Goal: Complete application form

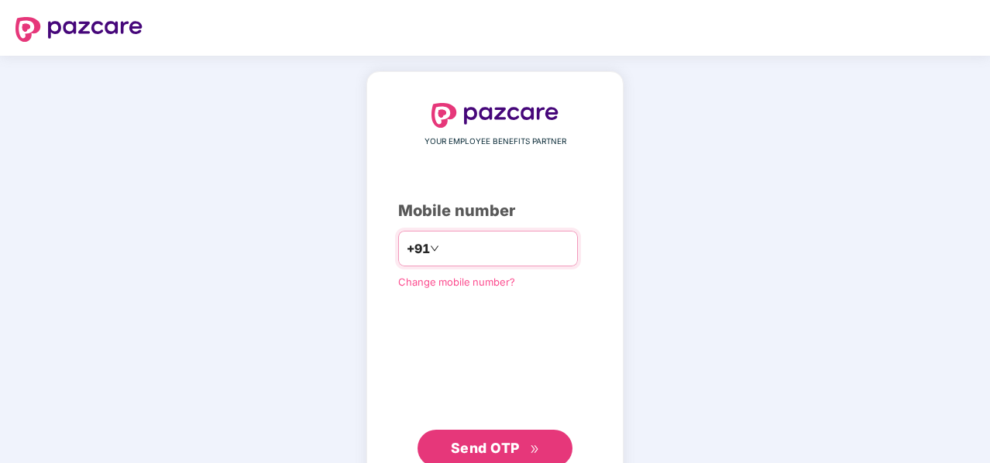
type input "**********"
click at [469, 444] on span "Send OTP" at bounding box center [485, 448] width 69 height 16
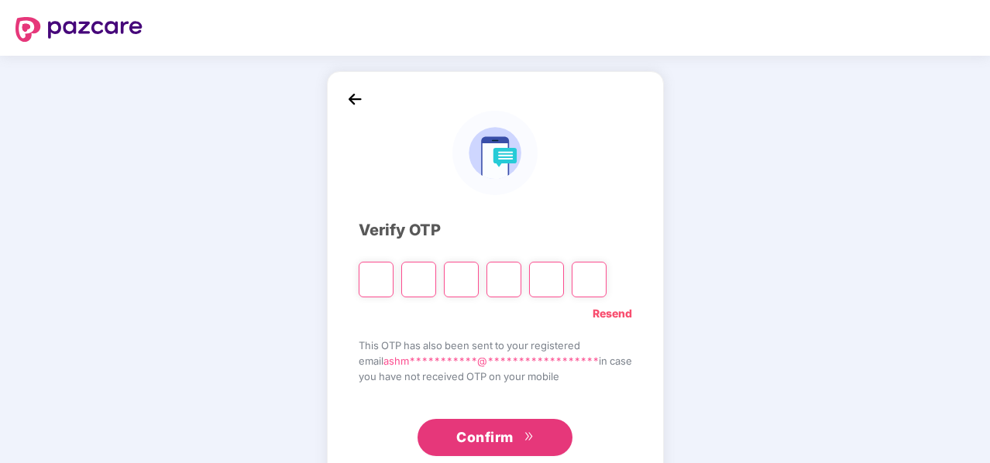
type input "*"
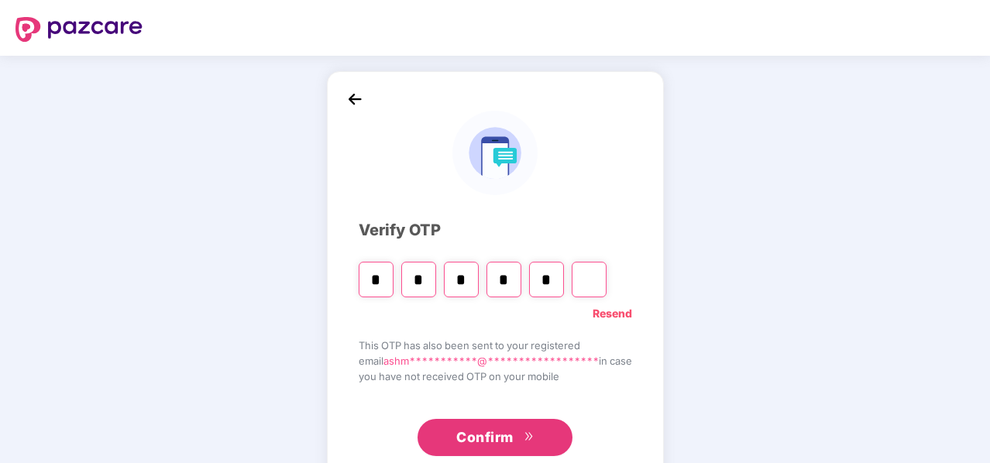
type input "*"
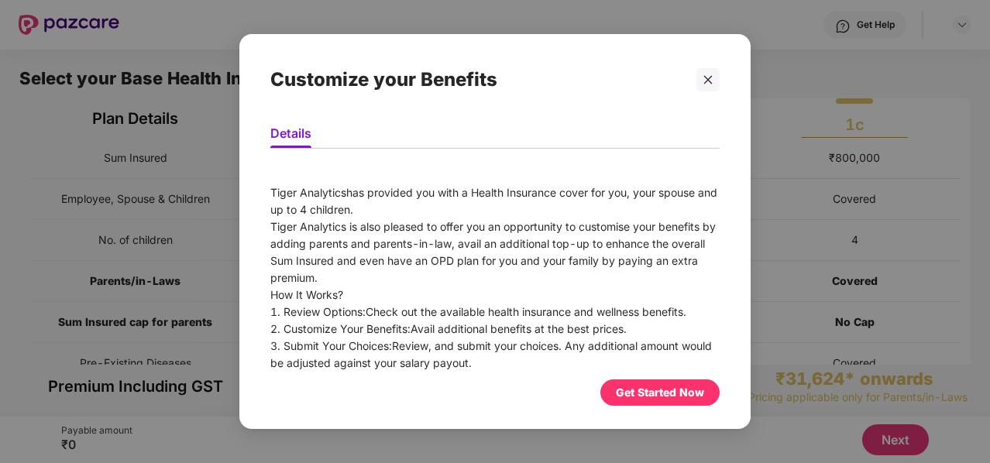
click at [635, 392] on div "Get Started Now" at bounding box center [660, 392] width 88 height 17
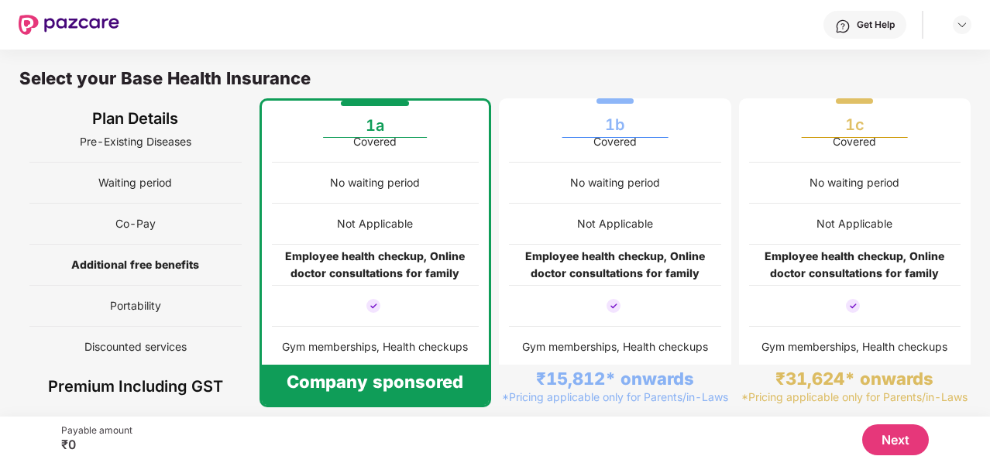
scroll to position [8, 0]
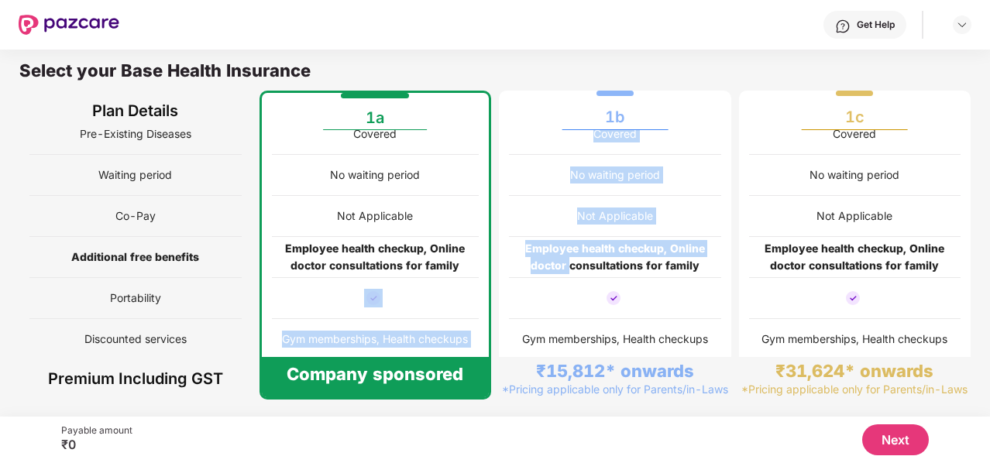
drag, startPoint x: 483, startPoint y: 280, endPoint x: 586, endPoint y: 267, distance: 103.8
click at [586, 267] on div "Sum Insured Employee, Spouse & Children No. of children Parents/in-Laws Sum Ins…" at bounding box center [494, 135] width 951 height 452
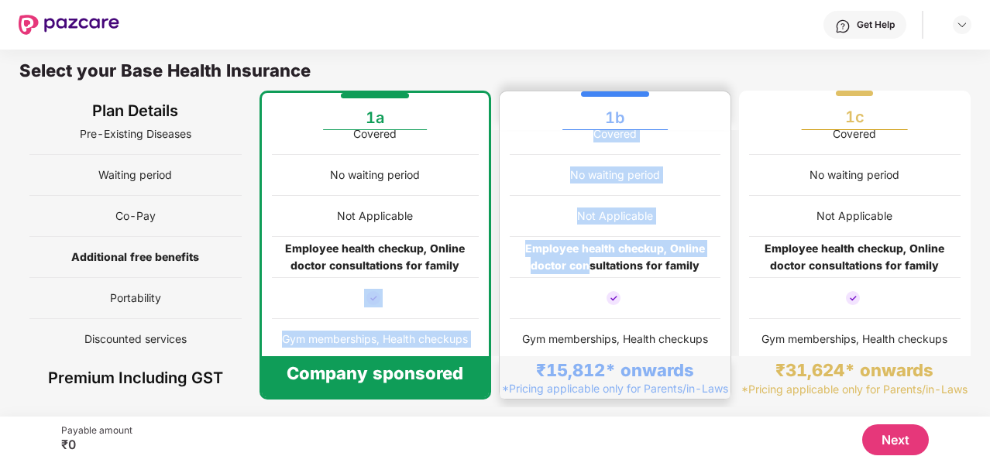
click at [586, 267] on div "Employee health checkup, Online doctor consultations for family" at bounding box center [615, 257] width 211 height 34
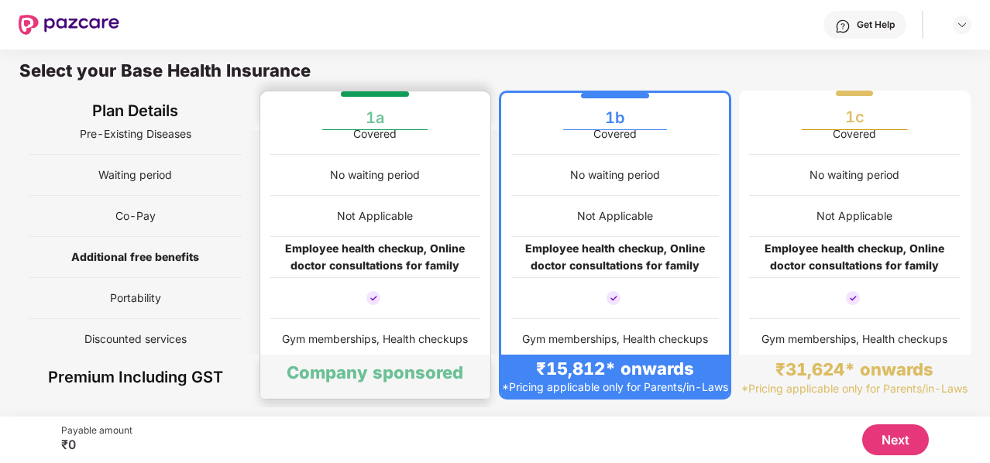
click at [398, 237] on div "Employee health checkup, Online doctor consultations for family" at bounding box center [375, 257] width 211 height 41
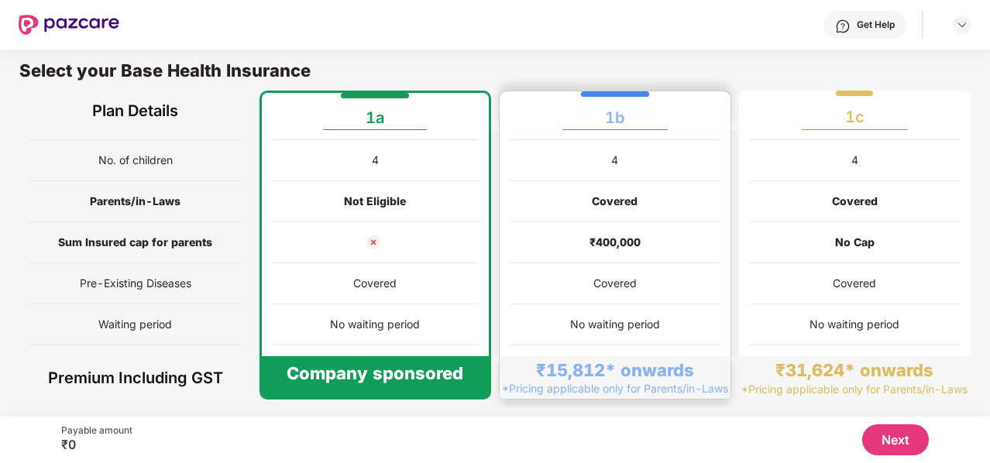
scroll to position [0, 0]
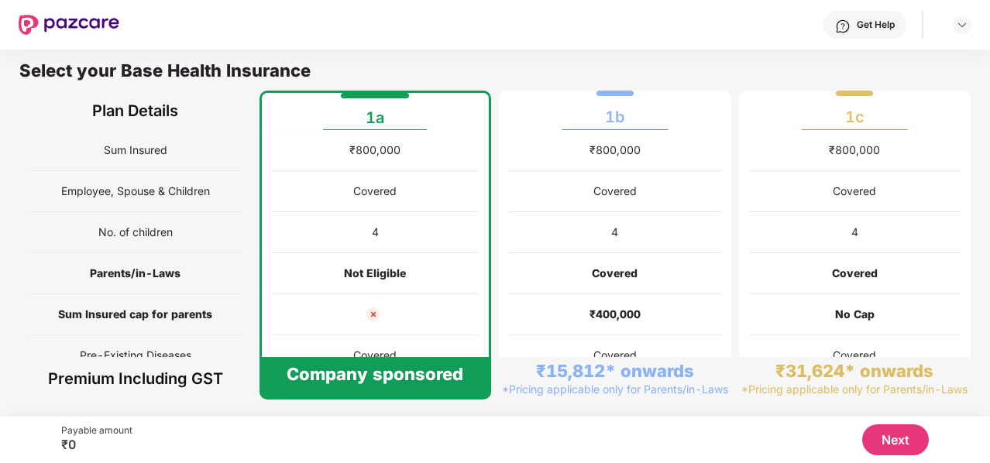
click at [888, 438] on button "Next" at bounding box center [895, 439] width 67 height 31
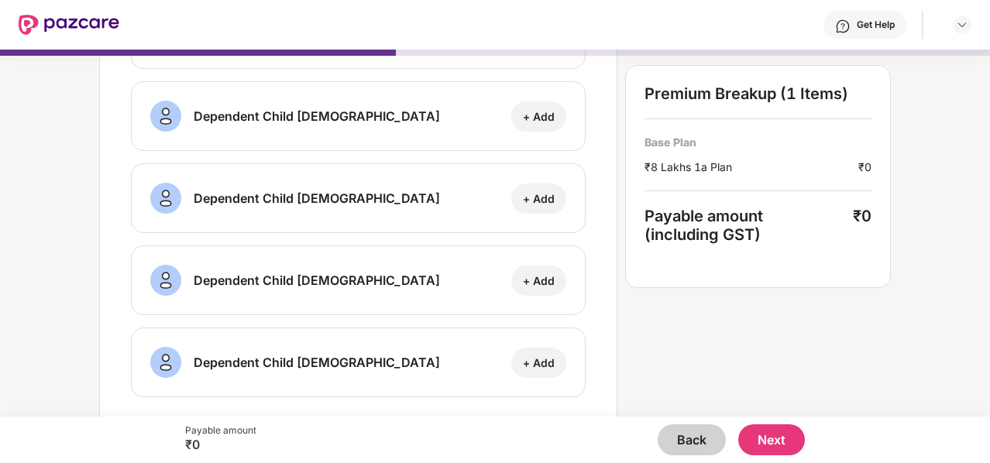
scroll to position [248, 0]
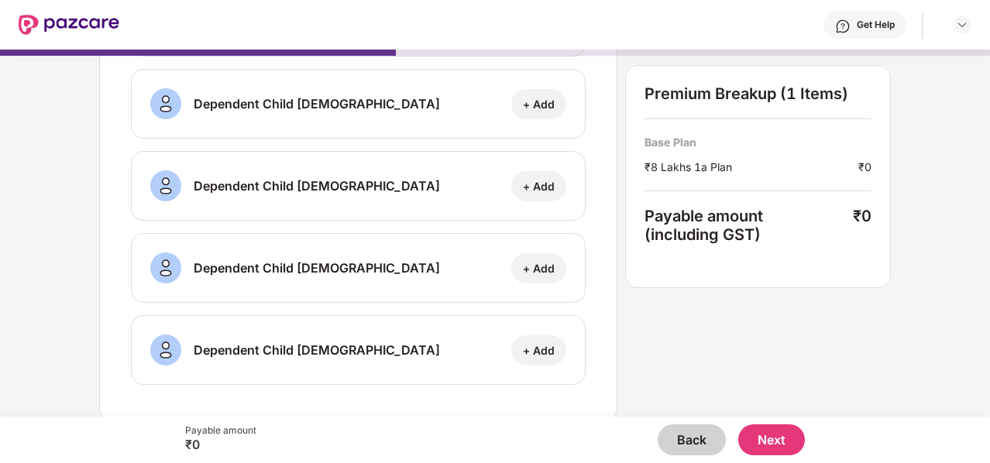
click at [767, 447] on button "Next" at bounding box center [771, 439] width 67 height 31
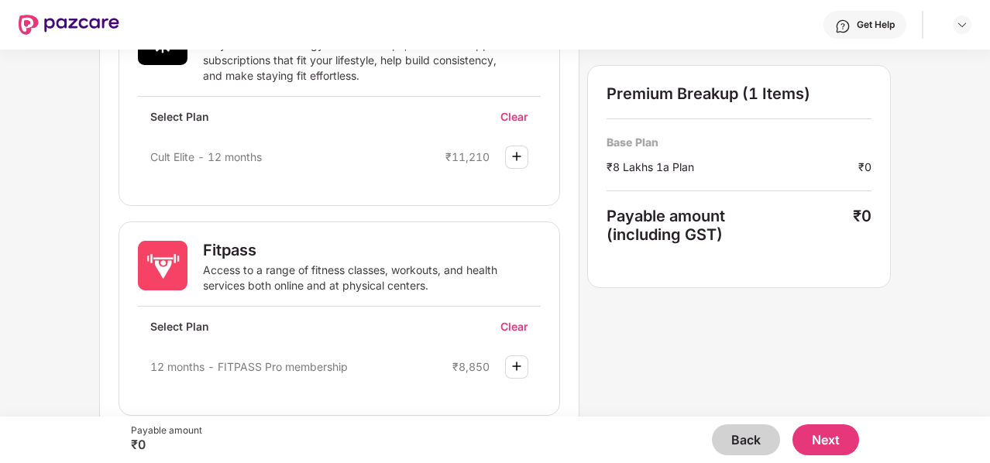
scroll to position [971, 0]
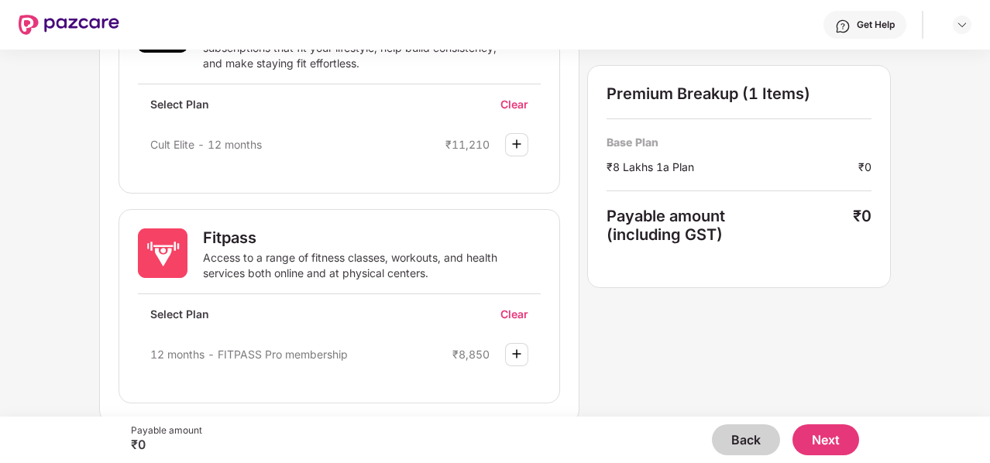
click at [515, 348] on img at bounding box center [516, 354] width 19 height 19
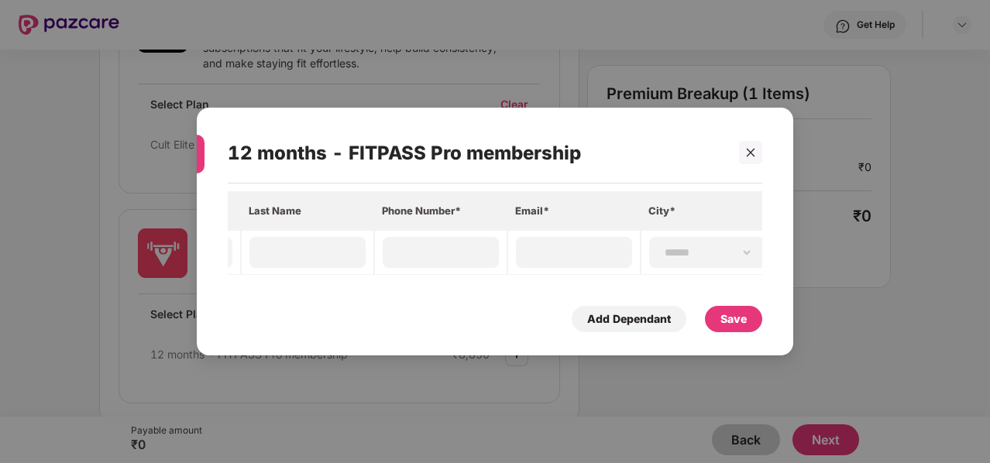
scroll to position [0, 297]
click at [758, 153] on div at bounding box center [750, 152] width 23 height 23
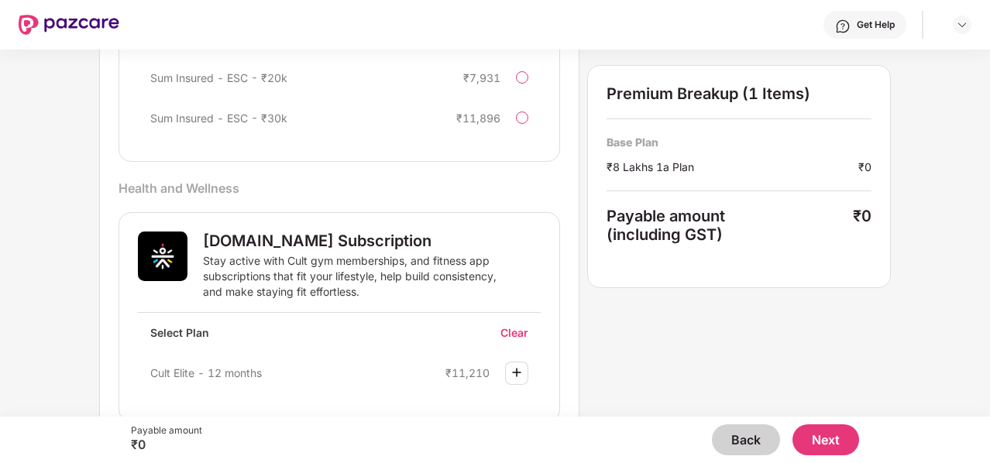
scroll to position [971, 0]
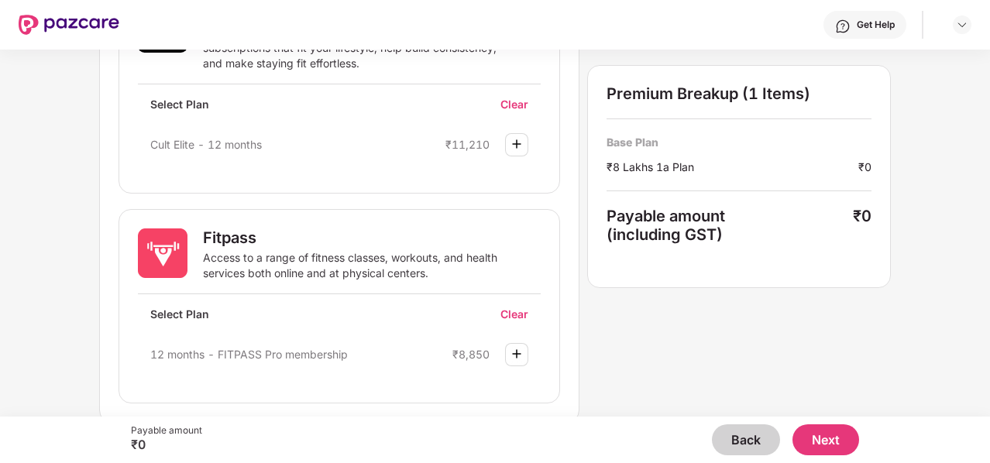
click at [807, 431] on button "Next" at bounding box center [825, 439] width 67 height 31
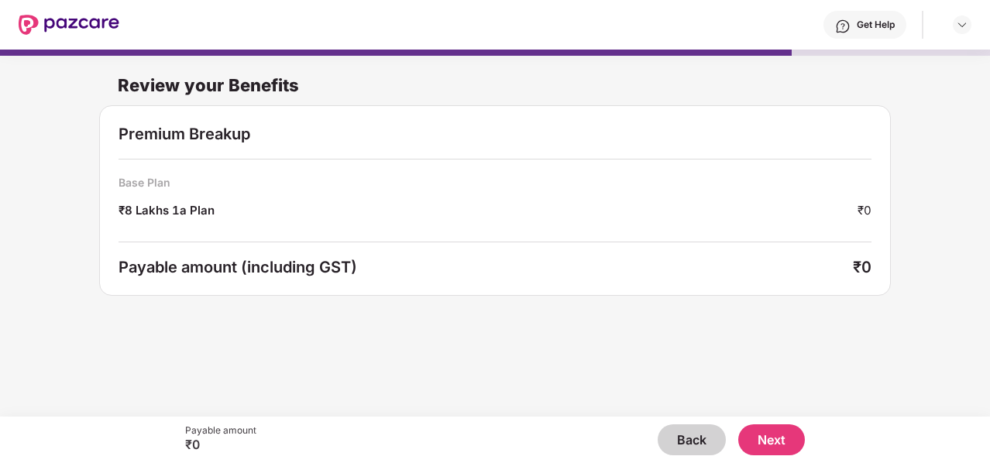
click at [777, 453] on button "Next" at bounding box center [771, 439] width 67 height 31
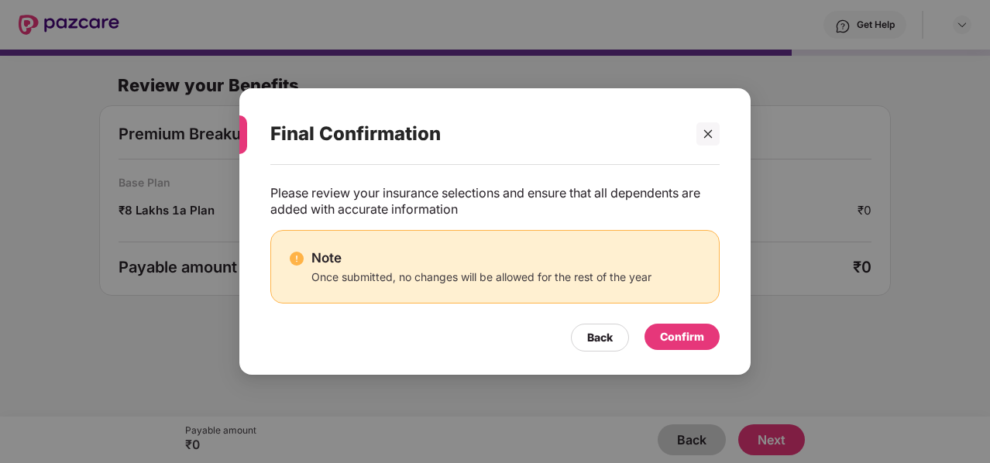
click at [706, 335] on div "Confirm" at bounding box center [681, 337] width 75 height 26
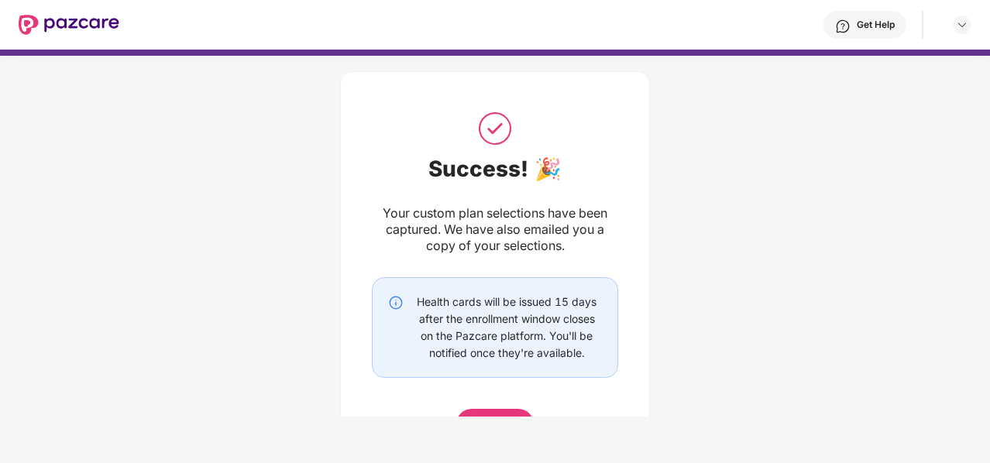
scroll to position [77, 0]
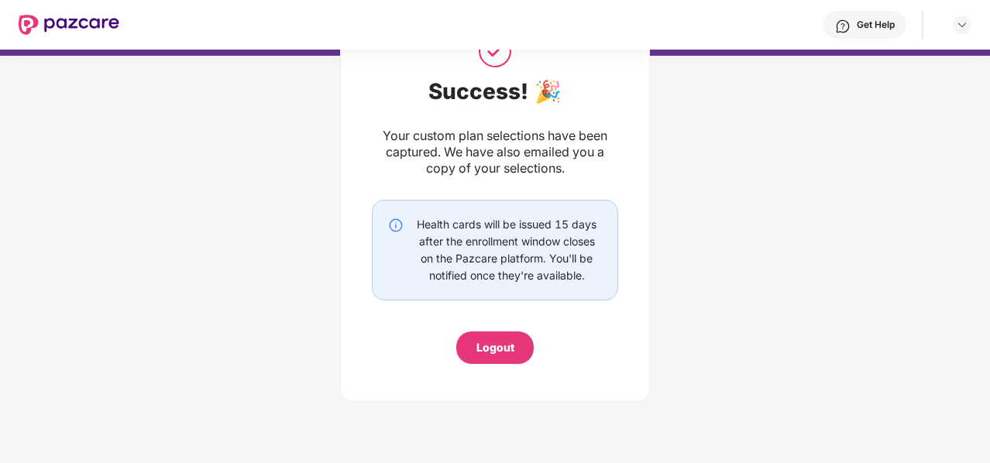
click at [499, 348] on div "Logout" at bounding box center [495, 347] width 38 height 17
